Goal: Connect with others: Connect with others

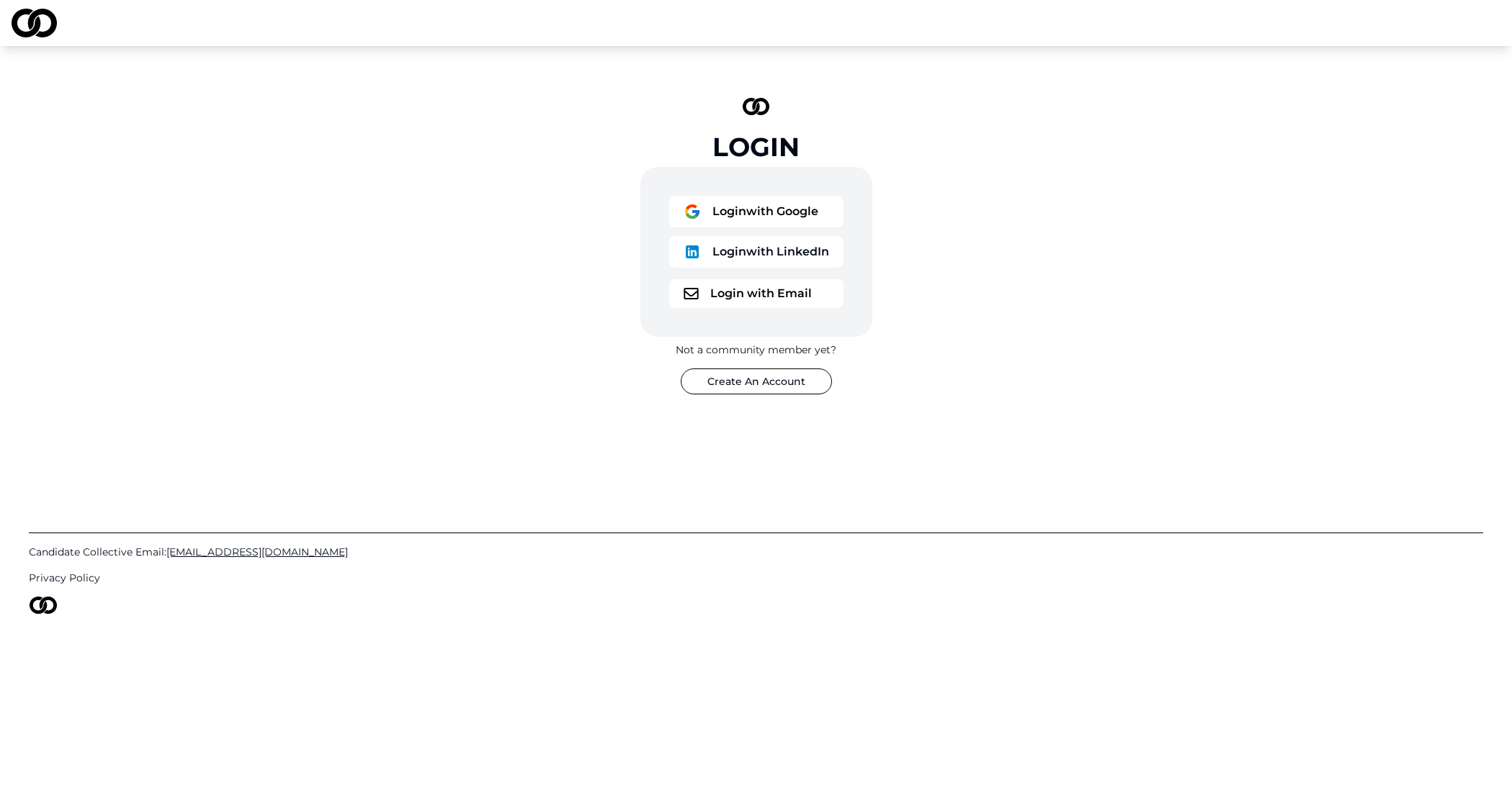
click at [742, 206] on button "Login with Google" at bounding box center [756, 212] width 175 height 32
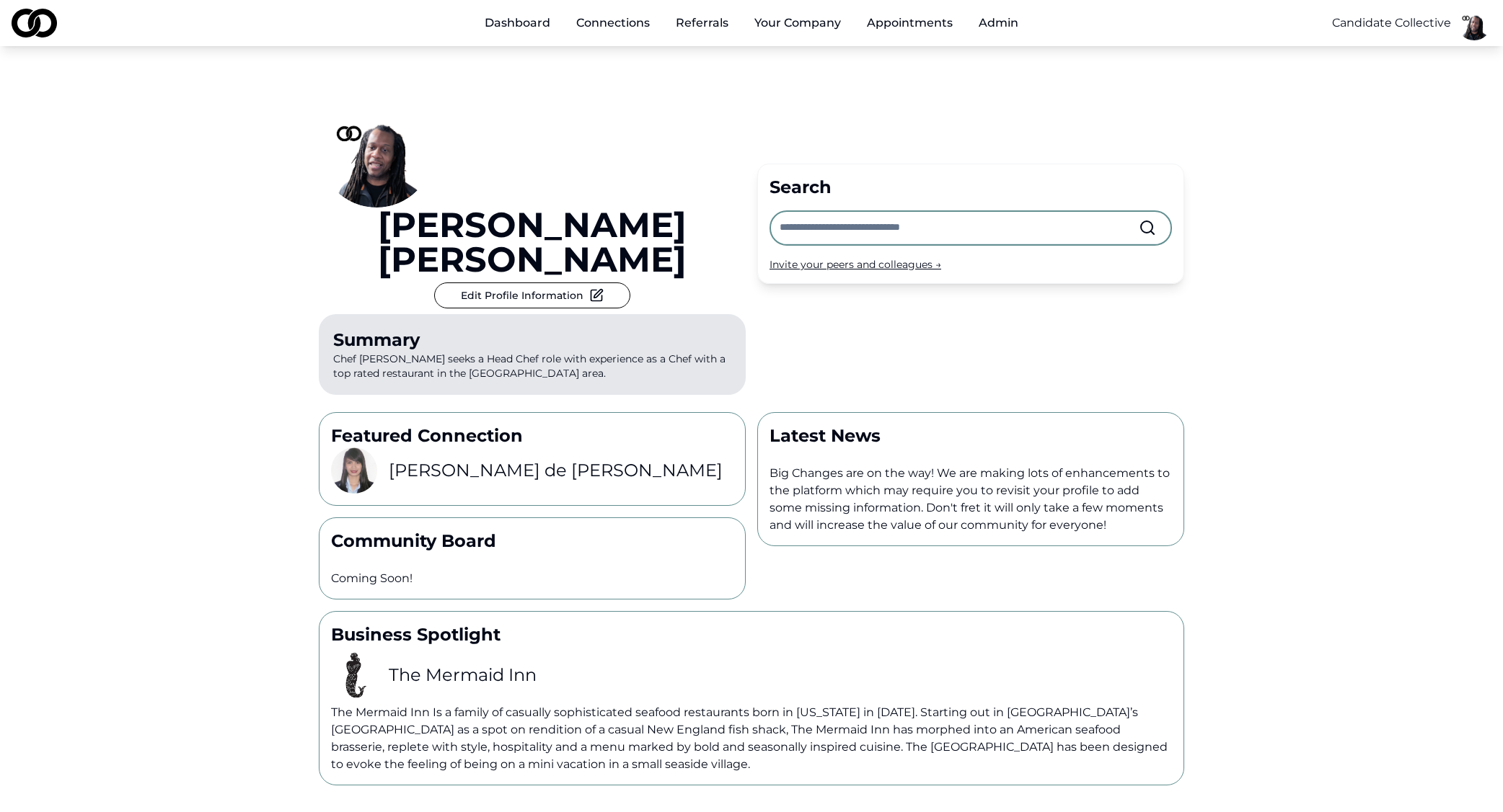
click at [628, 21] on link "Connections" at bounding box center [612, 23] width 96 height 29
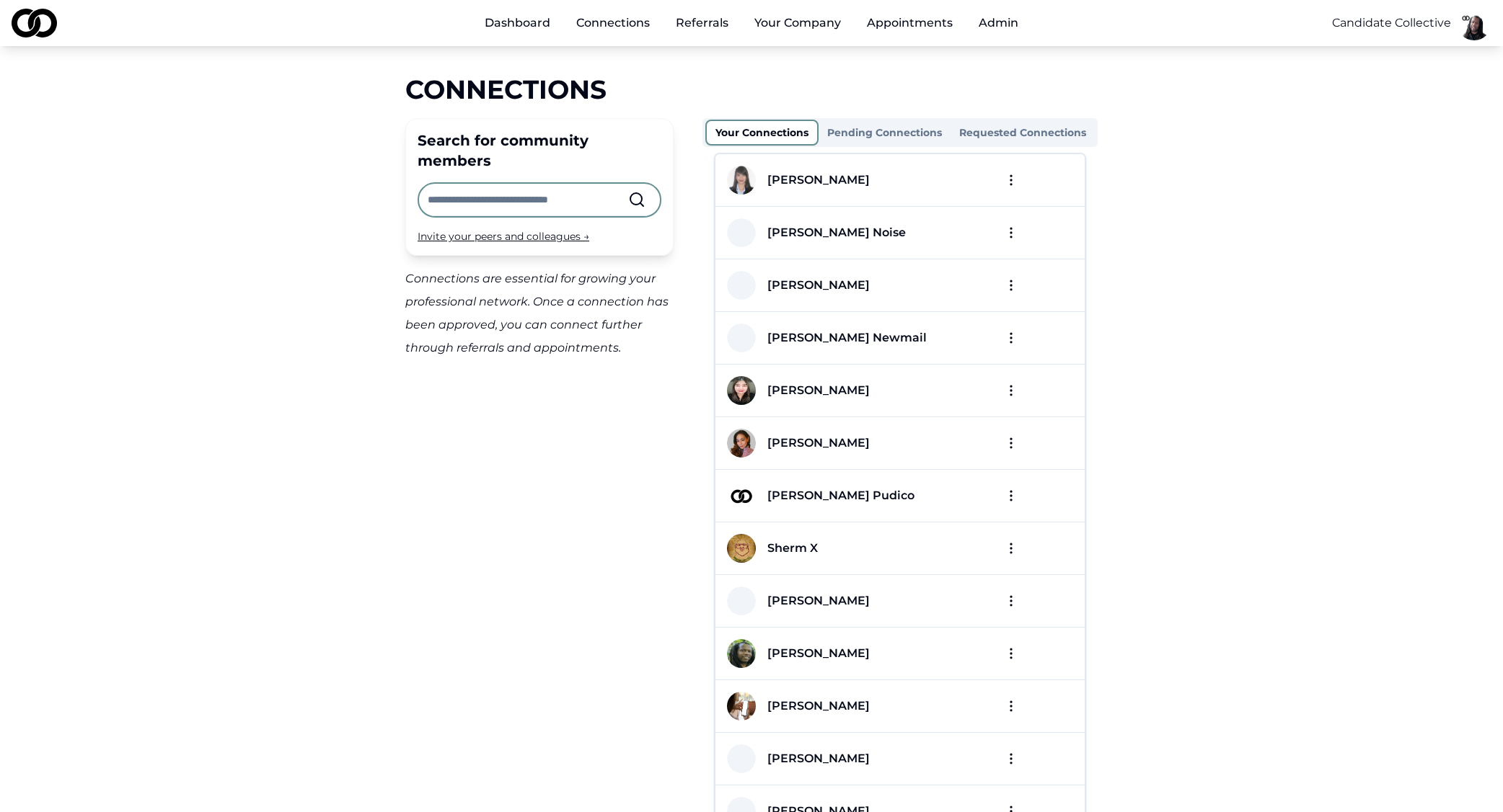
click at [923, 443] on div "[PERSON_NAME]" at bounding box center [854, 443] width 254 height 29
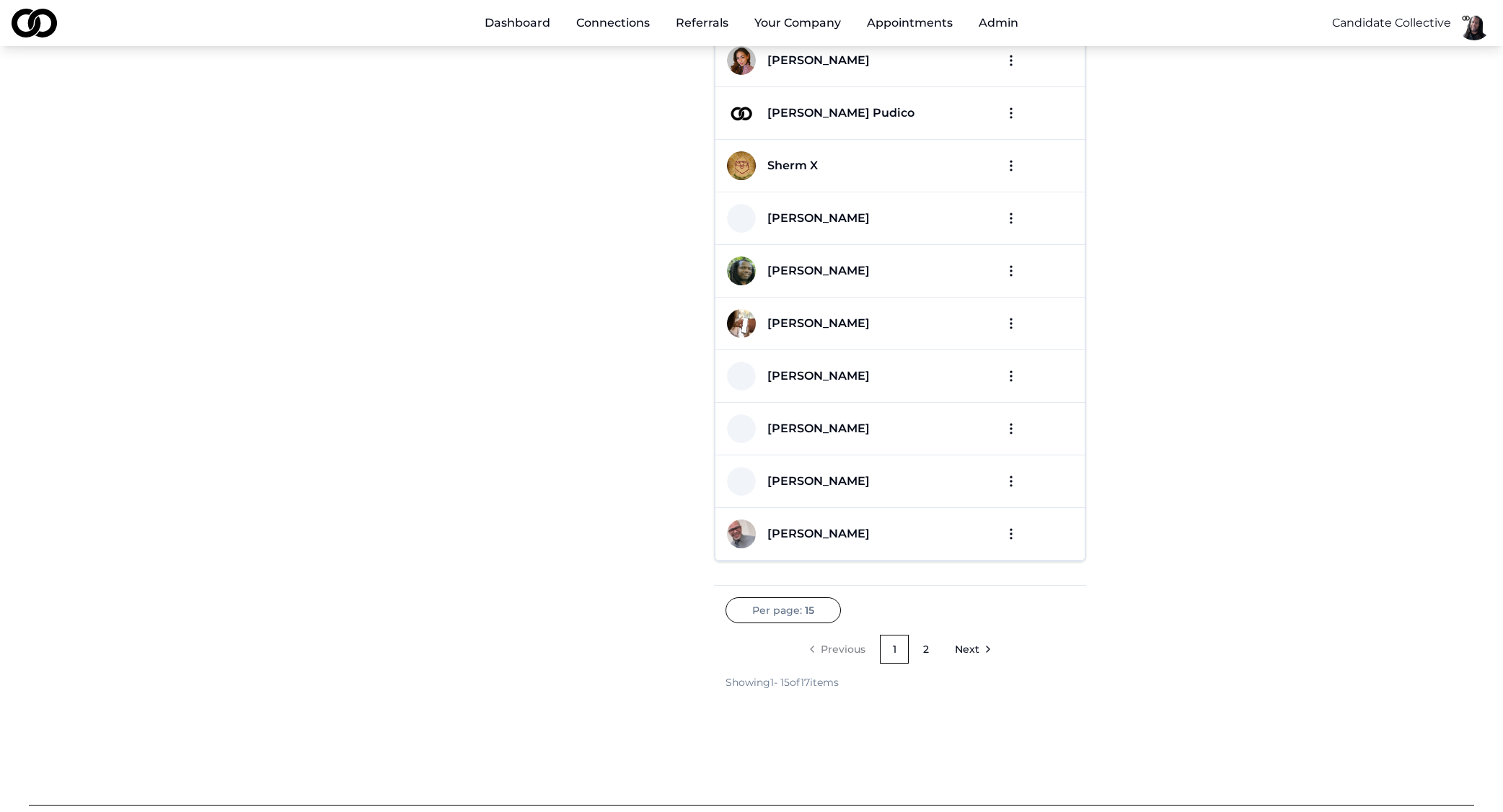
click at [967, 648] on span "Next" at bounding box center [967, 650] width 24 height 14
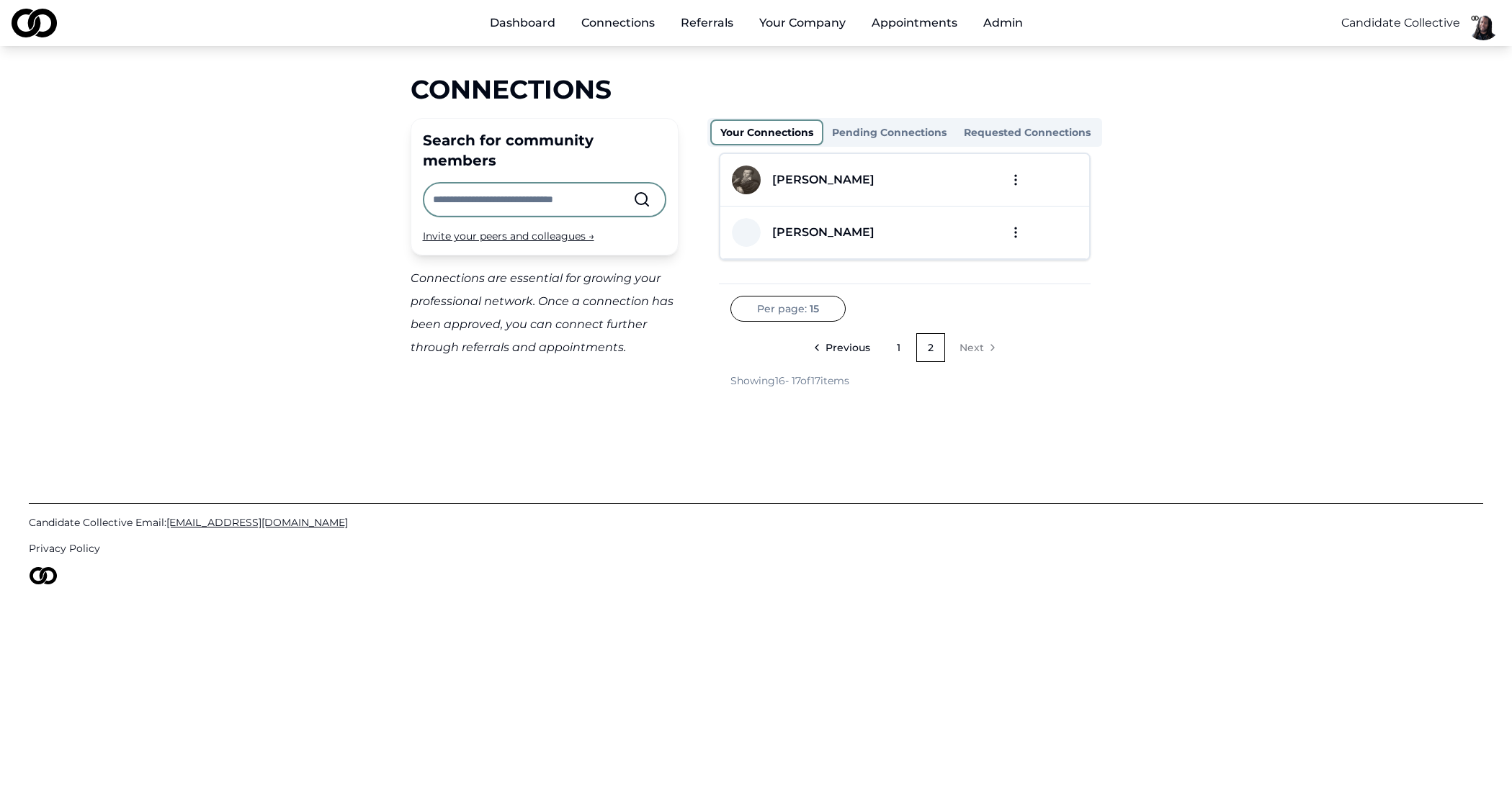
click at [854, 344] on span "Previous" at bounding box center [848, 347] width 45 height 14
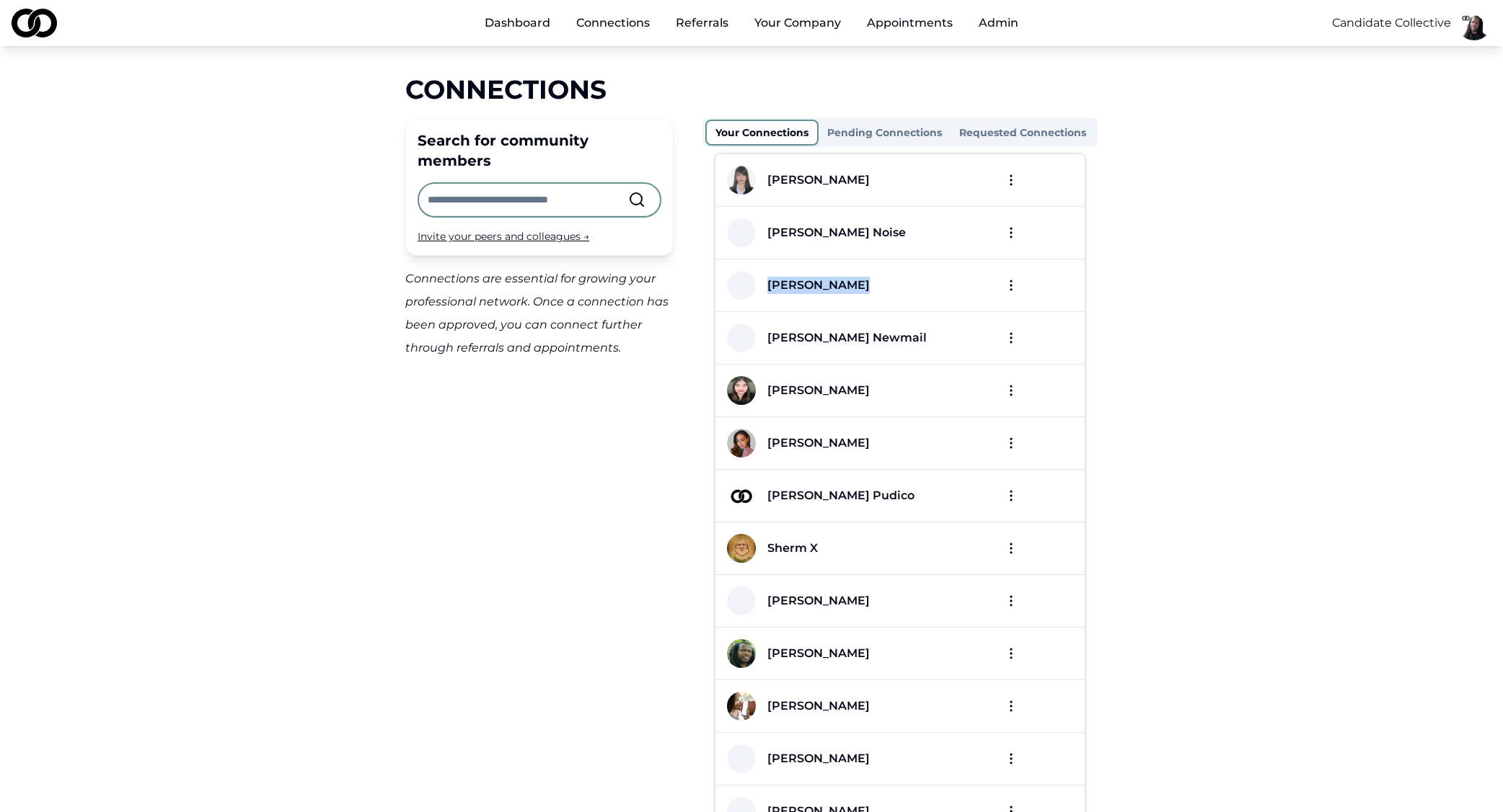
drag, startPoint x: 874, startPoint y: 286, endPoint x: 771, endPoint y: 283, distance: 103.0
click at [771, 283] on div "[PERSON_NAME]" at bounding box center [854, 286] width 254 height 29
